Goal: Information Seeking & Learning: Learn about a topic

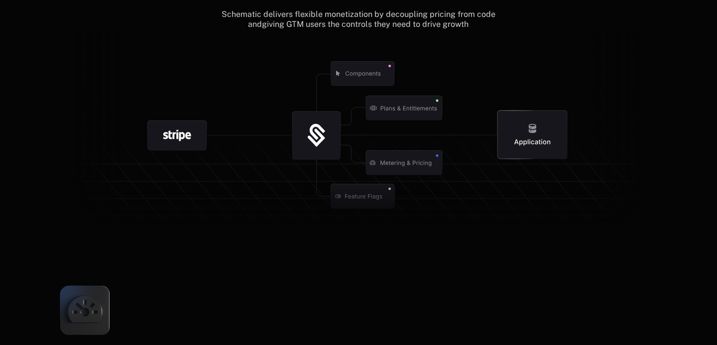
scroll to position [995, 0]
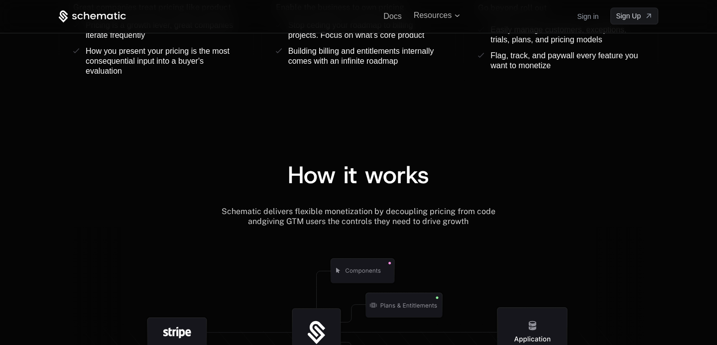
click at [285, 214] on span "Schematic delivers flexible monetization by decoupling pricing from code and" at bounding box center [360, 216] width 276 height 19
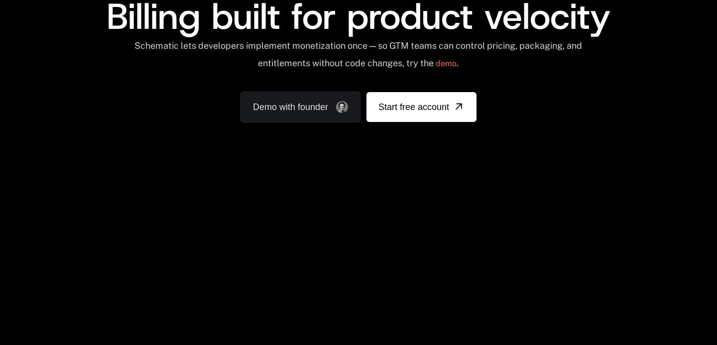
scroll to position [0, 0]
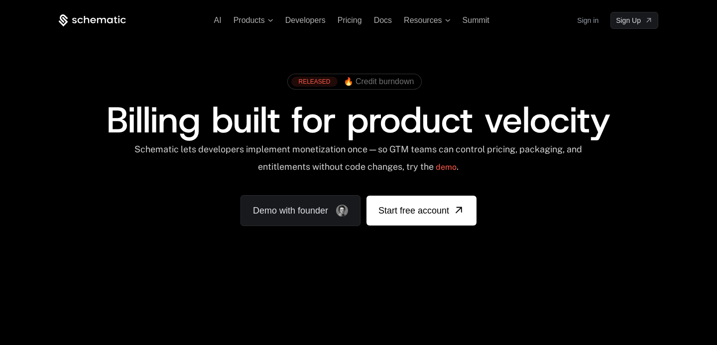
click at [313, 13] on div "AI Products Developers Pricing Docs Resources Summit Sign in Sign Up" at bounding box center [358, 20] width 599 height 17
click at [316, 19] on span "Developers" at bounding box center [305, 20] width 40 height 8
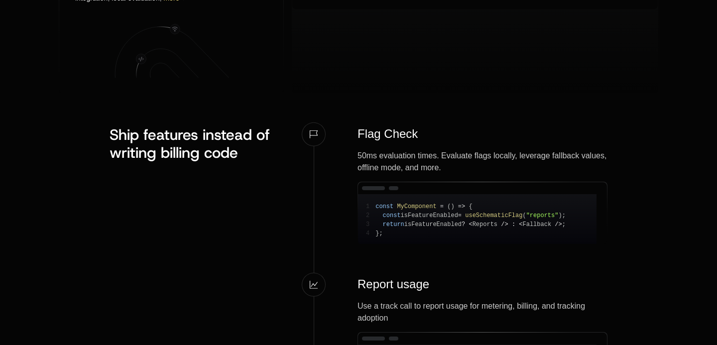
scroll to position [877, 0]
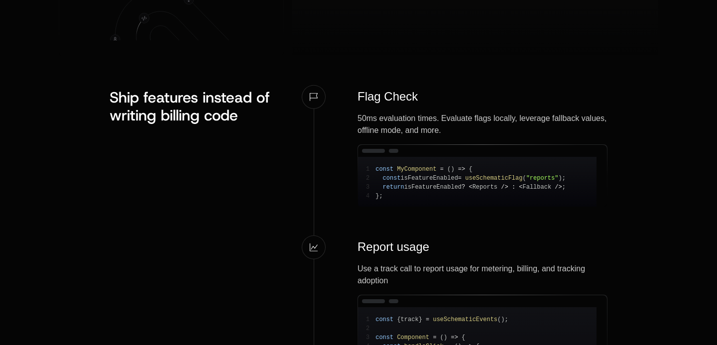
click at [364, 97] on div "Flag Check" at bounding box center [482, 97] width 250 height 16
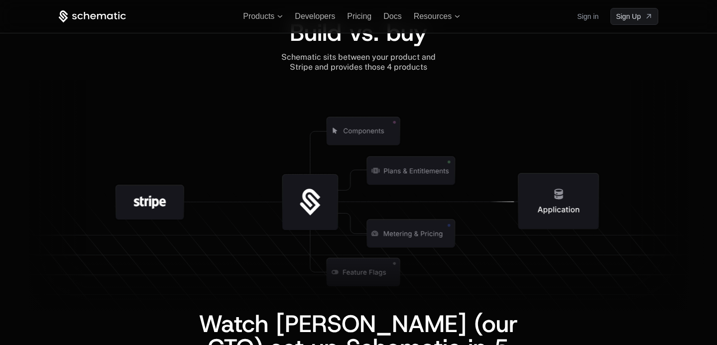
scroll to position [1890, 0]
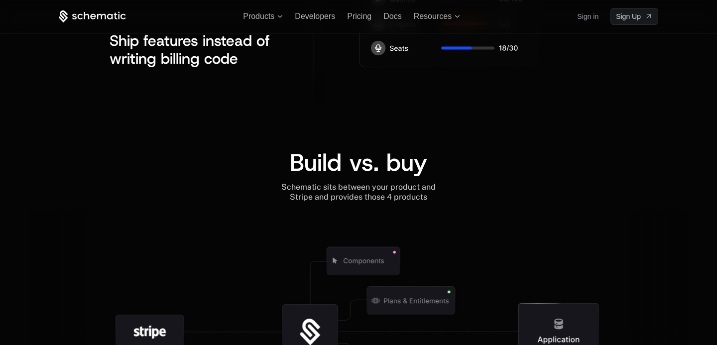
click at [291, 202] on div "Schematic sits between your product and Stripe and provides those 4 products" at bounding box center [358, 192] width 154 height 20
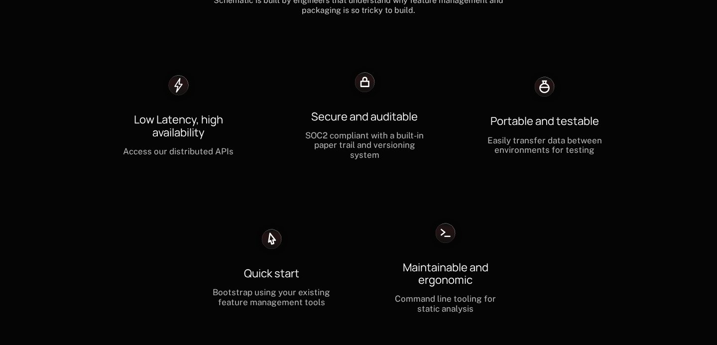
scroll to position [2829, 0]
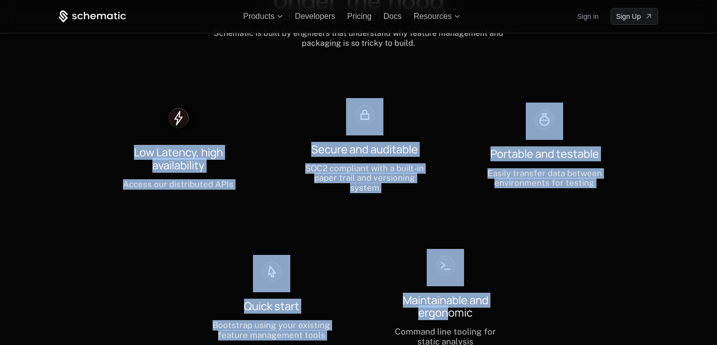
drag, startPoint x: 95, startPoint y: 124, endPoint x: 451, endPoint y: 301, distance: 397.4
click at [450, 301] on div "Low Latency, high availability Access our distributed APIs Secure and auditable…" at bounding box center [359, 222] width 542 height 269
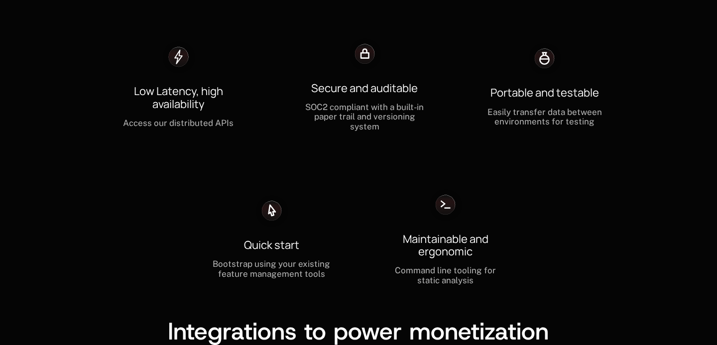
click at [440, 267] on div "Command line tooling for static analysis" at bounding box center [445, 275] width 118 height 19
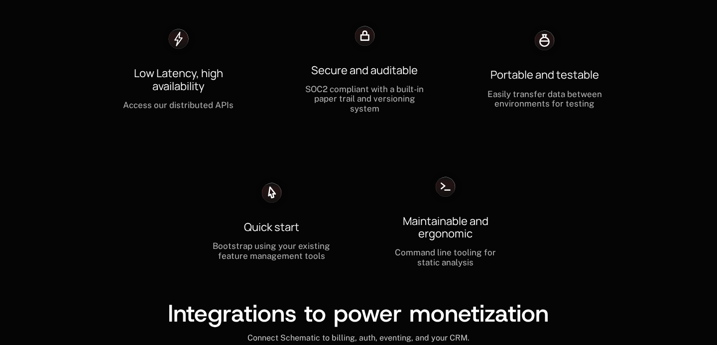
scroll to position [3068, 0]
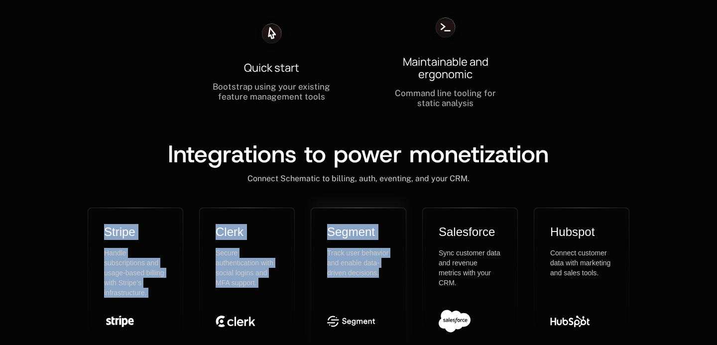
drag, startPoint x: 98, startPoint y: 218, endPoint x: 373, endPoint y: 310, distance: 290.6
click at [373, 308] on div "Stripe Handle subscriptions and usage-based billing with Stripe's infrastructur…" at bounding box center [359, 279] width 542 height 142
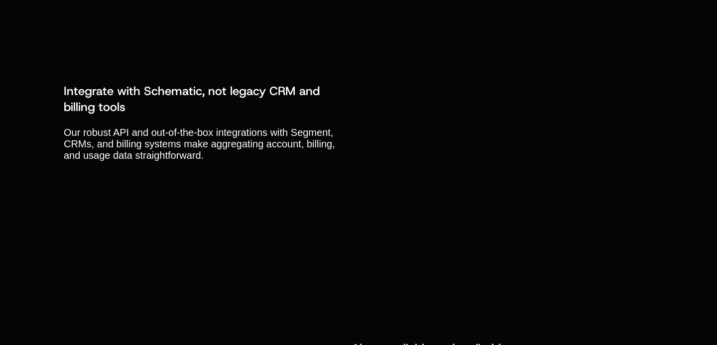
scroll to position [3758, 0]
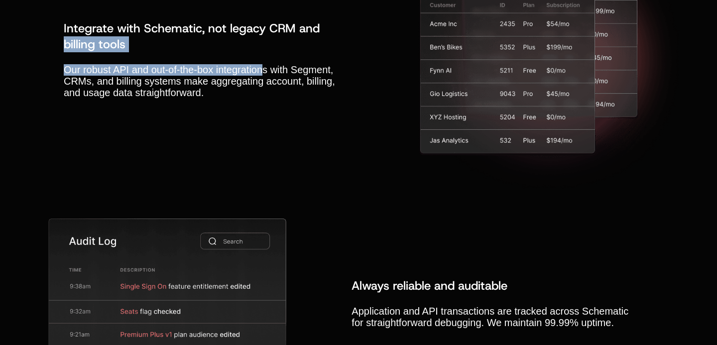
drag, startPoint x: 54, startPoint y: 94, endPoint x: 261, endPoint y: 127, distance: 209.3
click at [261, 99] on p "Our robust API and out-of-the-box integrations with Segment, CRMs, and billing …" at bounding box center [207, 81] width 287 height 34
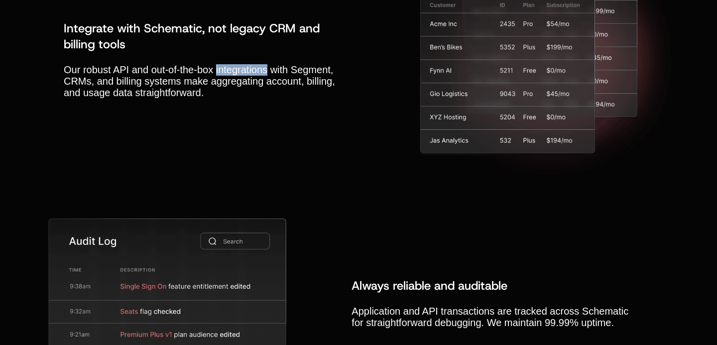
click at [261, 99] on p "Our robust API and out-of-the-box integrations with Segment, CRMs, and billing …" at bounding box center [207, 81] width 287 height 34
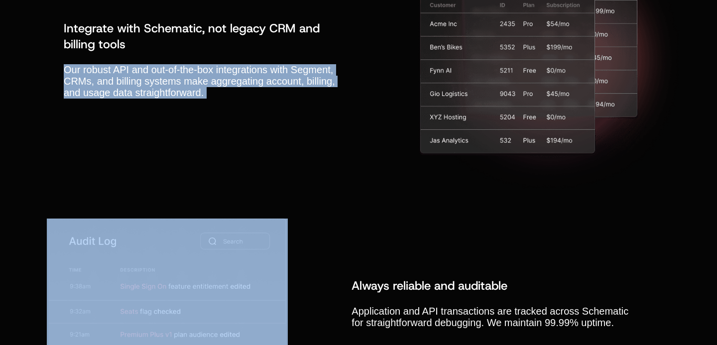
click at [261, 99] on p "Our robust API and out-of-the-box integrations with Segment, CRMs, and billing …" at bounding box center [207, 81] width 287 height 34
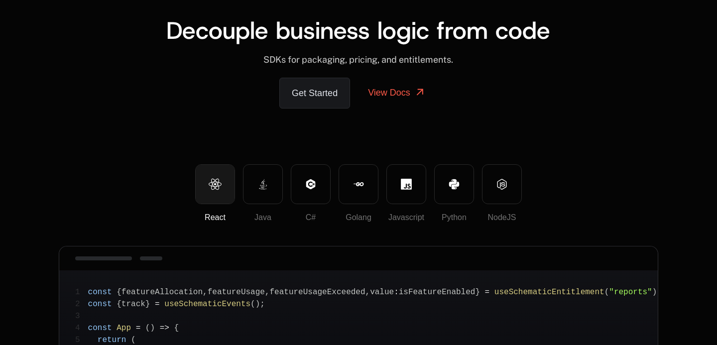
scroll to position [0, 0]
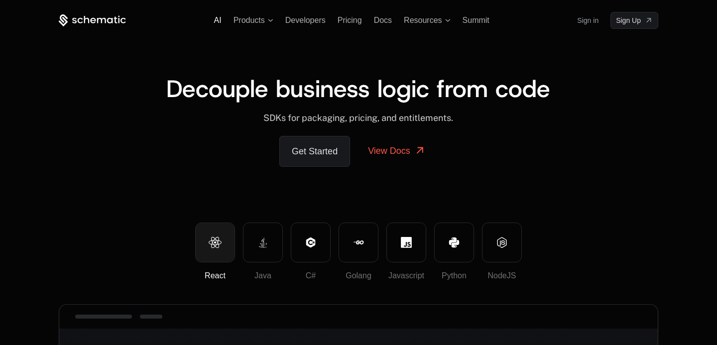
click at [217, 20] on span "AI" at bounding box center [217, 20] width 7 height 8
